Goal: Navigation & Orientation: Find specific page/section

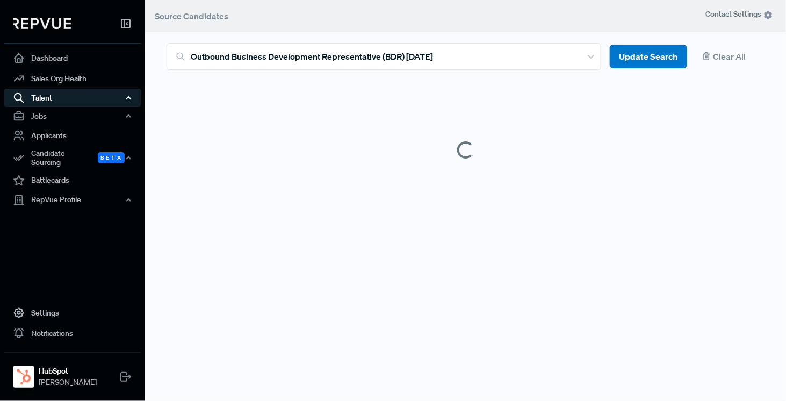
click at [107, 89] on div "Talent" at bounding box center [72, 98] width 137 height 18
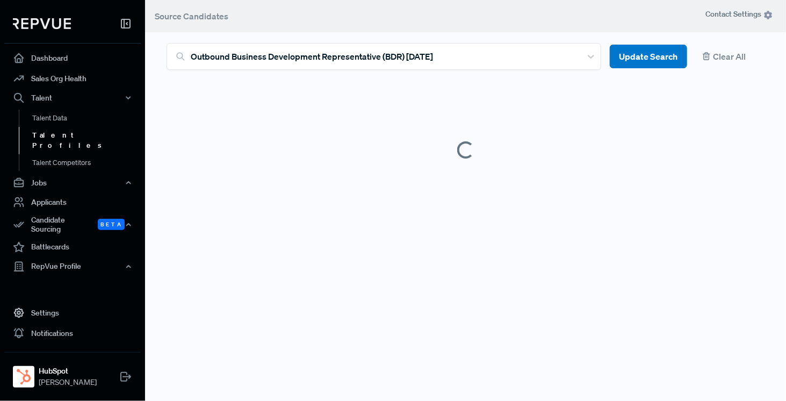
click at [80, 133] on link "Talent Profiles" at bounding box center [87, 140] width 137 height 27
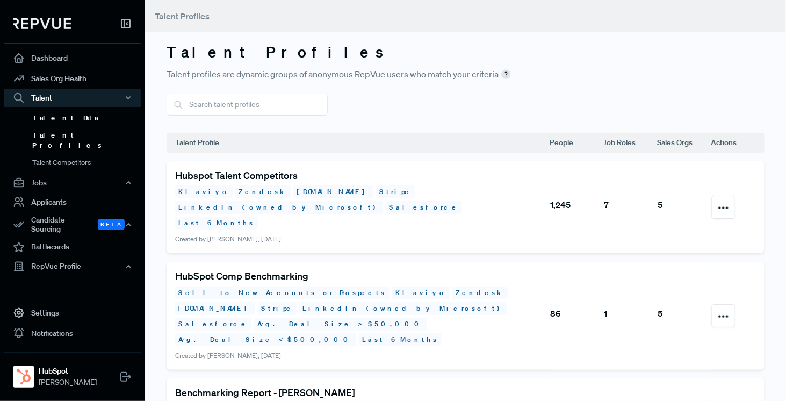
click at [82, 119] on link "Talent Data" at bounding box center [87, 118] width 137 height 17
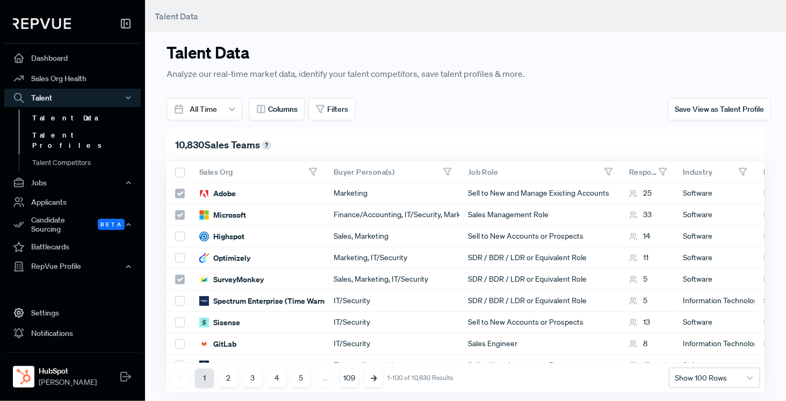
click at [80, 132] on link "Talent Profiles" at bounding box center [87, 140] width 137 height 27
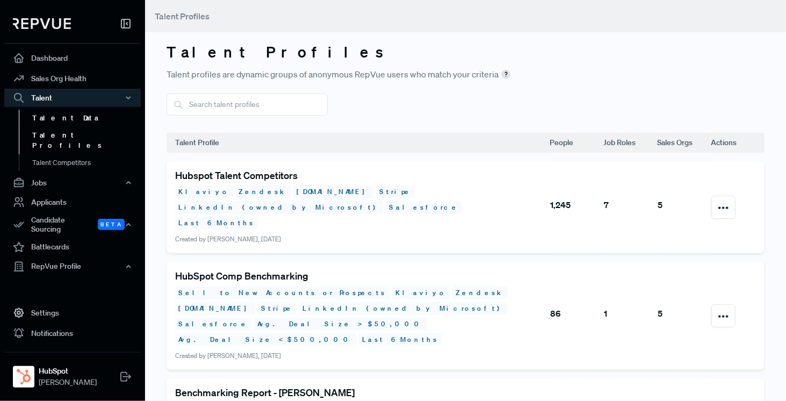
click at [80, 116] on link "Talent Data" at bounding box center [87, 118] width 137 height 17
